Goal: Information Seeking & Learning: Learn about a topic

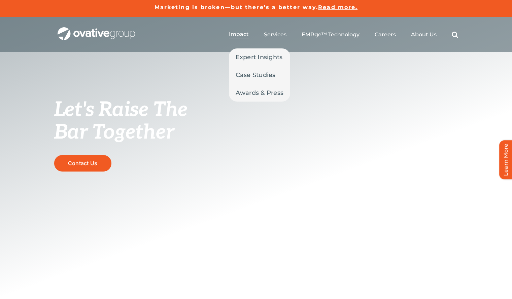
click at [238, 38] on link "Impact" at bounding box center [239, 34] width 20 height 7
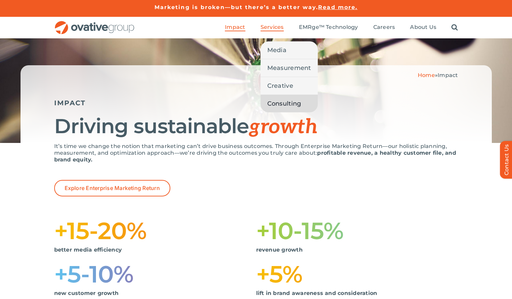
click at [298, 109] on link "Consulting" at bounding box center [289, 104] width 57 height 18
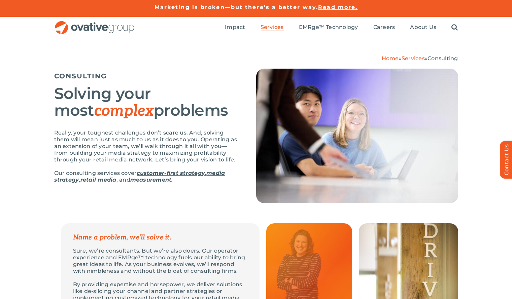
click at [190, 120] on div "Solving your most complex problems" at bounding box center [146, 107] width 185 height 44
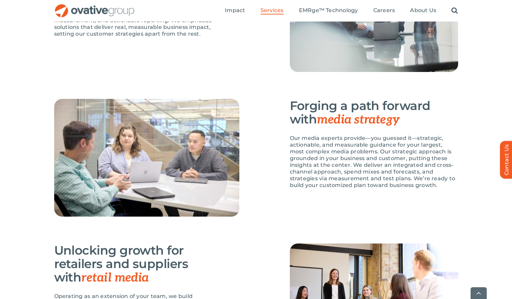
scroll to position [606, 0]
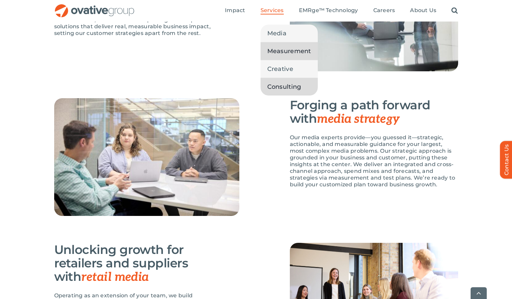
click at [285, 55] on span "Measurement" at bounding box center [289, 50] width 44 height 9
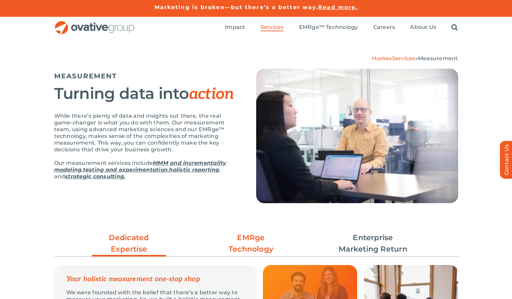
click at [241, 249] on link "EMRge Technology" at bounding box center [251, 243] width 74 height 23
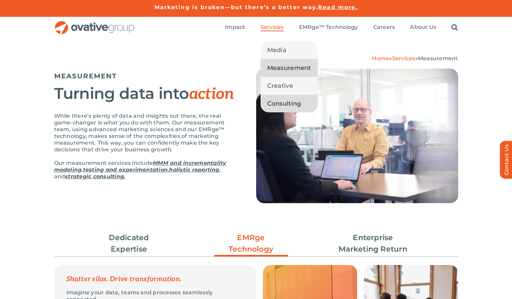
click at [293, 108] on link "Consulting" at bounding box center [289, 104] width 57 height 18
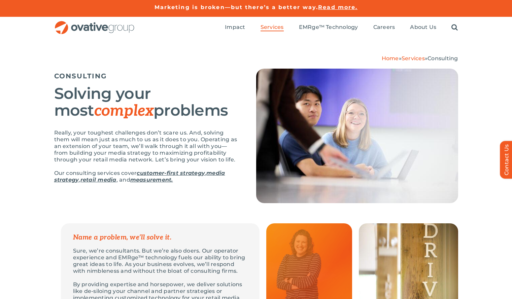
click at [150, 152] on p "Really, your toughest challenges don’t scare us. And, solving them will mean ju…" at bounding box center [146, 147] width 185 height 34
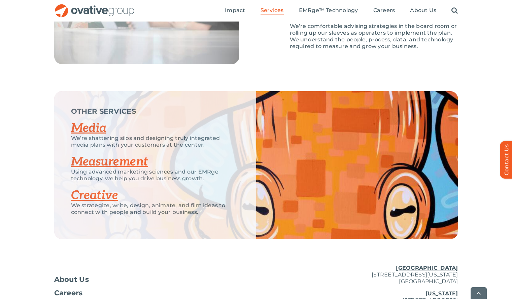
scroll to position [1154, 0]
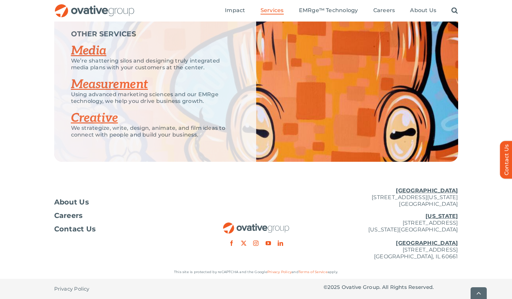
click at [127, 83] on link "Measurement" at bounding box center [109, 84] width 77 height 15
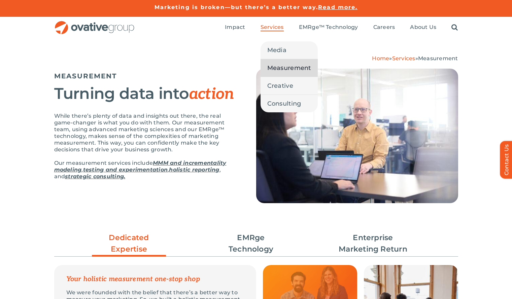
click at [287, 66] on span "Measurement" at bounding box center [289, 67] width 44 height 9
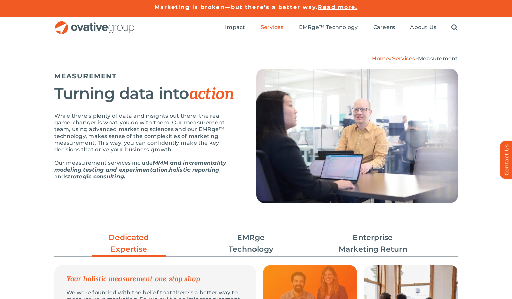
click at [66, 152] on p "While there’s plenty of data and insights out there, the real game-changer is w…" at bounding box center [146, 133] width 185 height 40
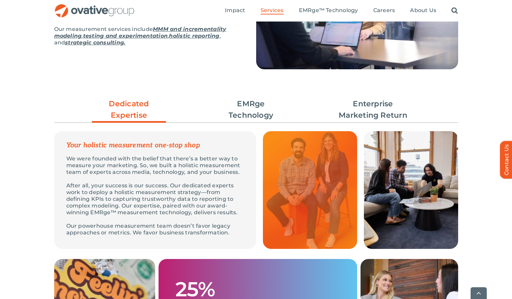
scroll to position [135, 0]
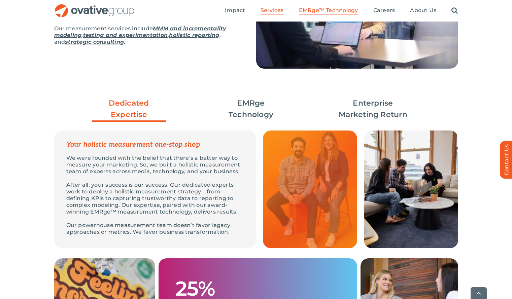
click at [338, 11] on span "EMRge™ Technology" at bounding box center [328, 10] width 59 height 7
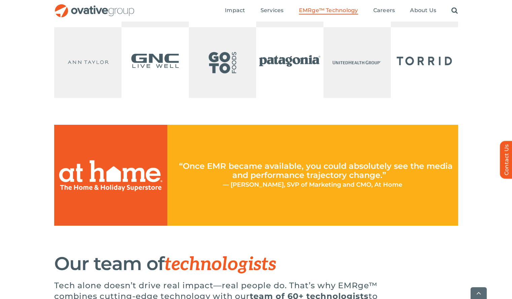
scroll to position [1671, 0]
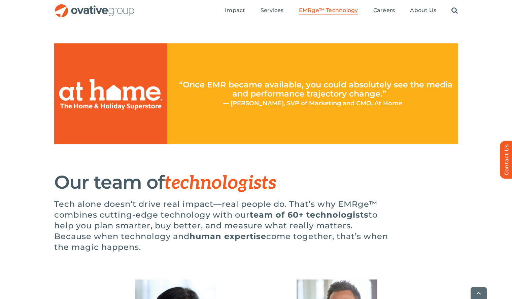
click at [270, 242] on p "Tech alone doesn’t drive real impact—real people do. That’s why EMRge™ combines…" at bounding box center [222, 226] width 337 height 54
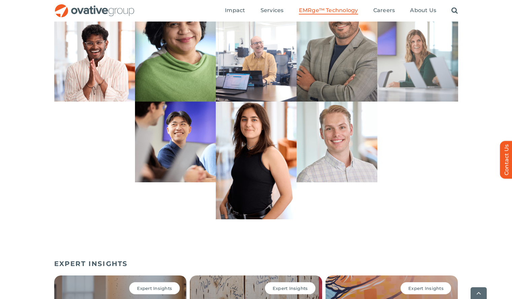
scroll to position [1967, 0]
click at [428, 190] on div "Bryce, Solutions Architect Tori, Sr. Analyst, Reporting & Data Management John,…" at bounding box center [256, 160] width 404 height 118
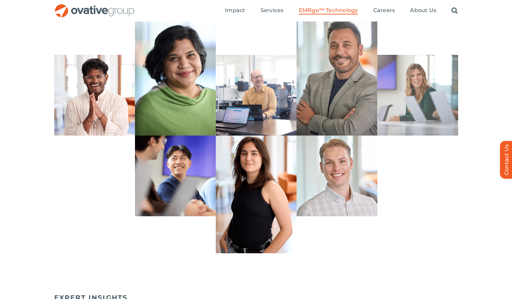
scroll to position [1913, 0]
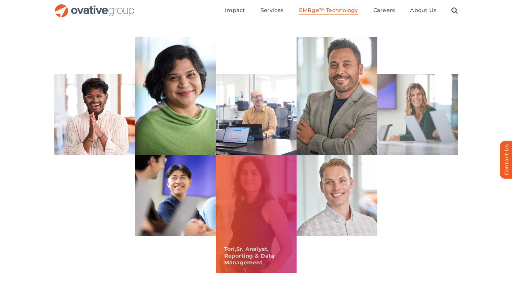
click at [259, 201] on div "Tori, Sr. Analyst, Reporting & Data Management" at bounding box center [256, 214] width 81 height 118
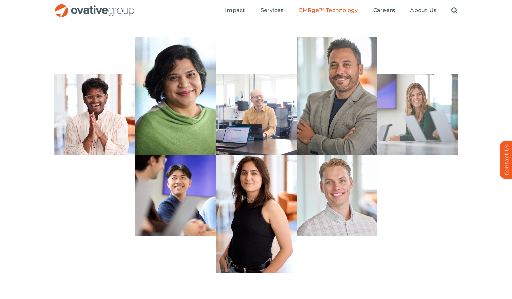
click at [73, 217] on div "Bryce, Solutions Architect Tori, Sr. Analyst, Reporting & Data Management John,…" at bounding box center [256, 214] width 404 height 118
click at [416, 258] on div "Bryce, Solutions Architect Tori, Sr. Analyst, Reporting & Data Management John,…" at bounding box center [256, 214] width 404 height 118
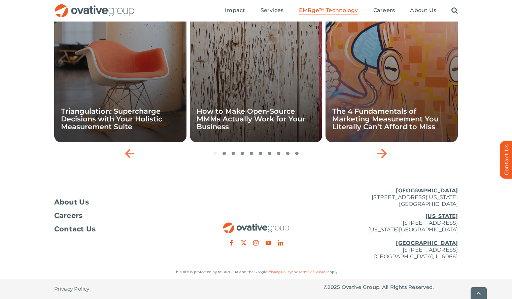
scroll to position [2267, 0]
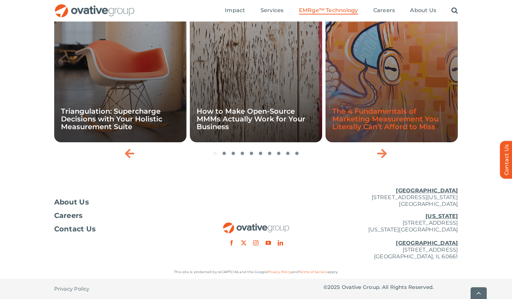
click at [411, 108] on link "The 4 Fundamentals of Marketing Measurement You Literally Can’t Afford to Miss" at bounding box center [385, 119] width 106 height 24
